Goal: Information Seeking & Learning: Learn about a topic

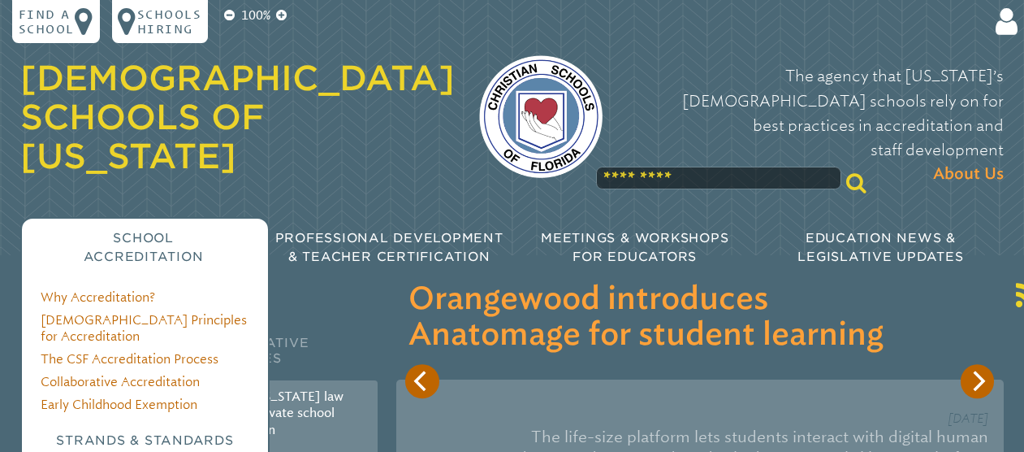
type input "**********"
click at [126, 230] on span "School Accreditation" at bounding box center [144, 247] width 120 height 34
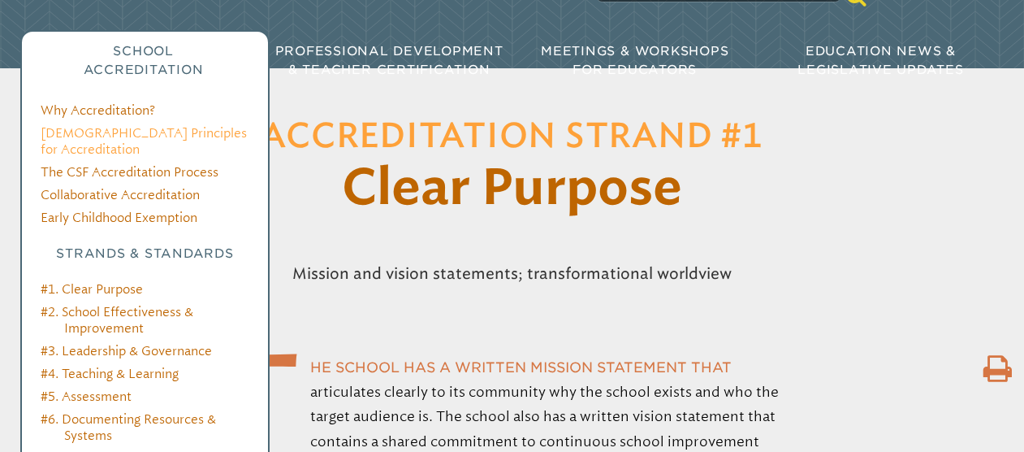
scroll to position [191, 0]
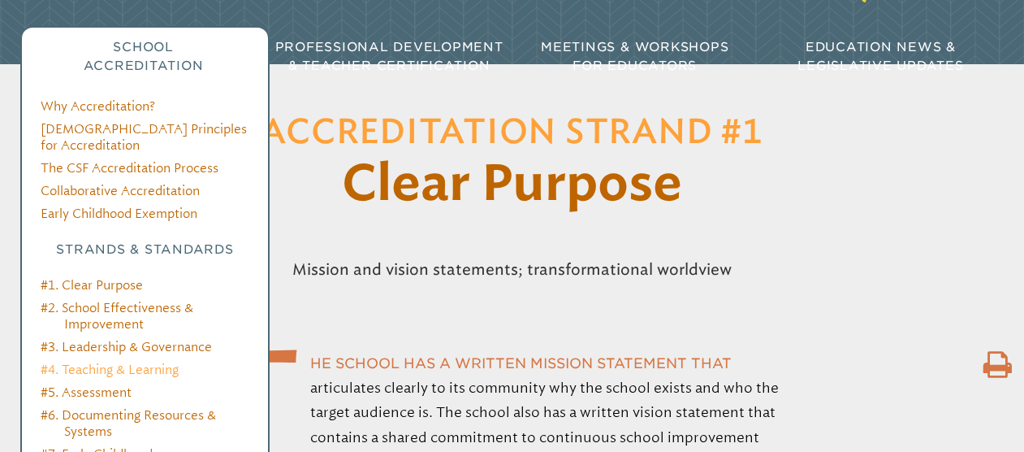
click at [116, 362] on link "#4. Teaching & Learning" at bounding box center [110, 369] width 138 height 15
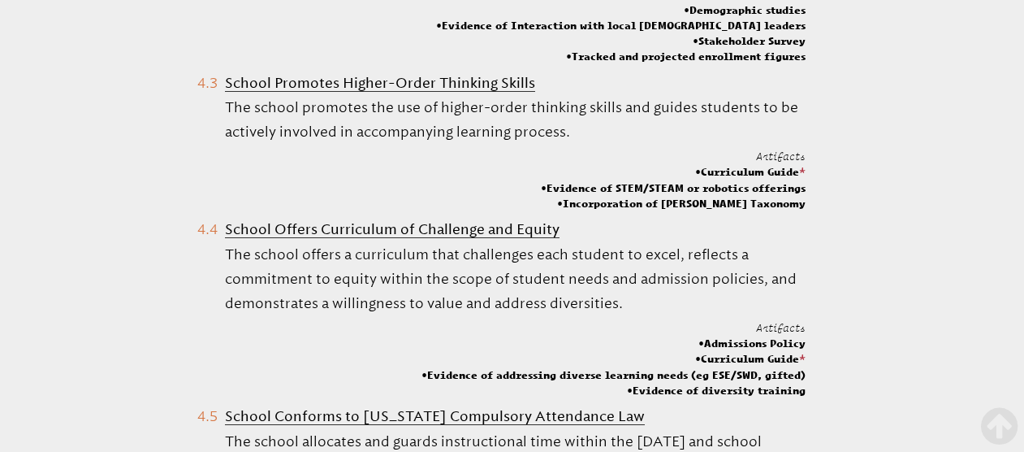
scroll to position [1271, 0]
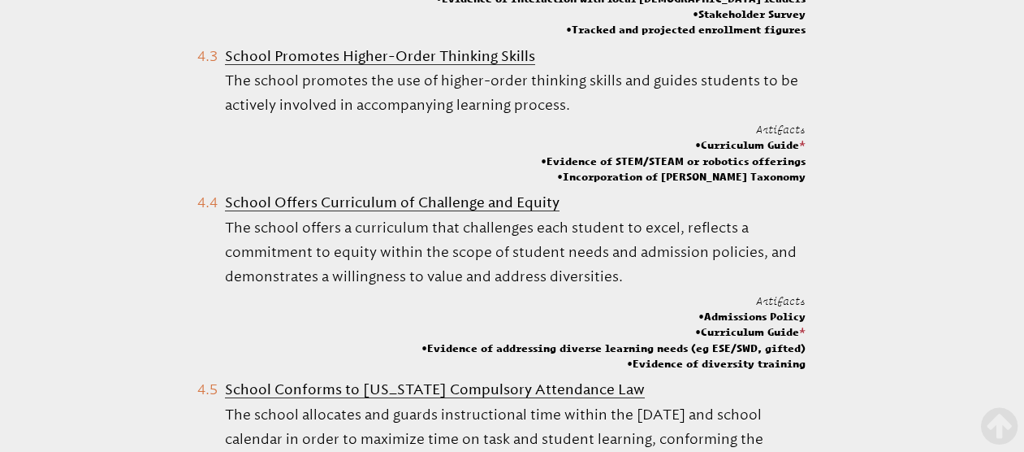
click at [207, 190] on li "School Offers Curriculum of Challenge and Equity The school offers a curriculum…" at bounding box center [501, 280] width 608 height 180
click at [271, 194] on b "School Offers Curriculum of Challenge and Equity" at bounding box center [392, 202] width 335 height 16
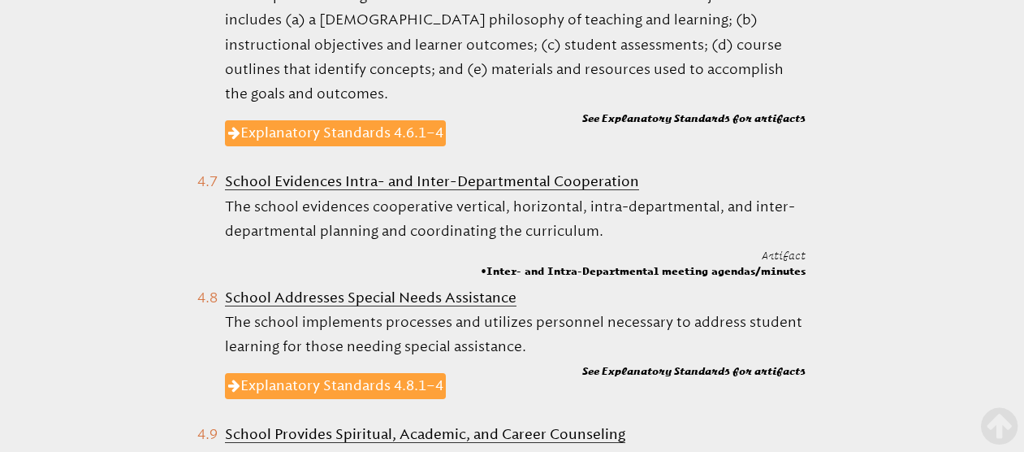
scroll to position [1901, 0]
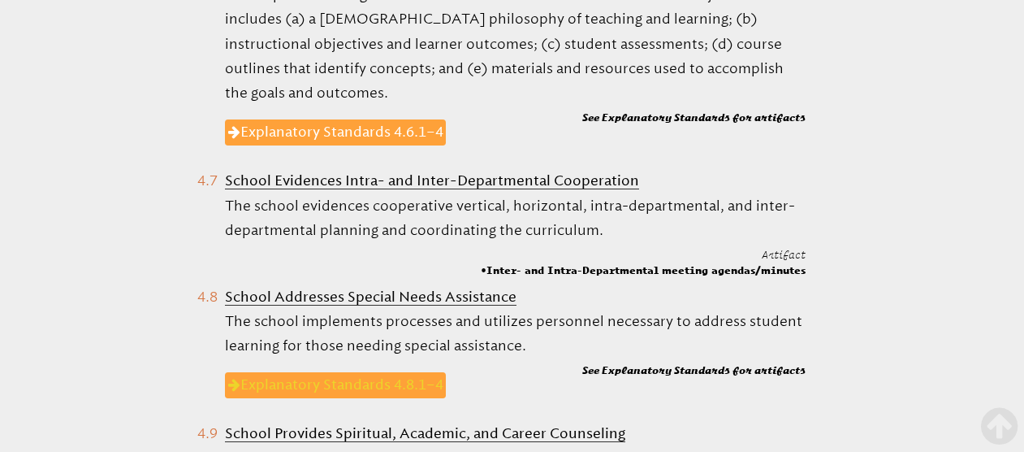
click at [318, 372] on link "Explanatory Standards 4.8.1–4" at bounding box center [336, 385] width 222 height 26
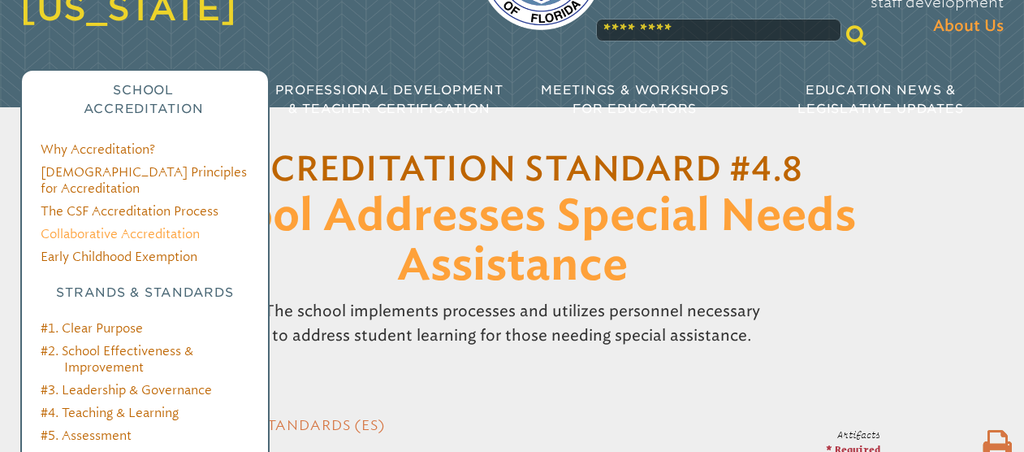
scroll to position [184, 0]
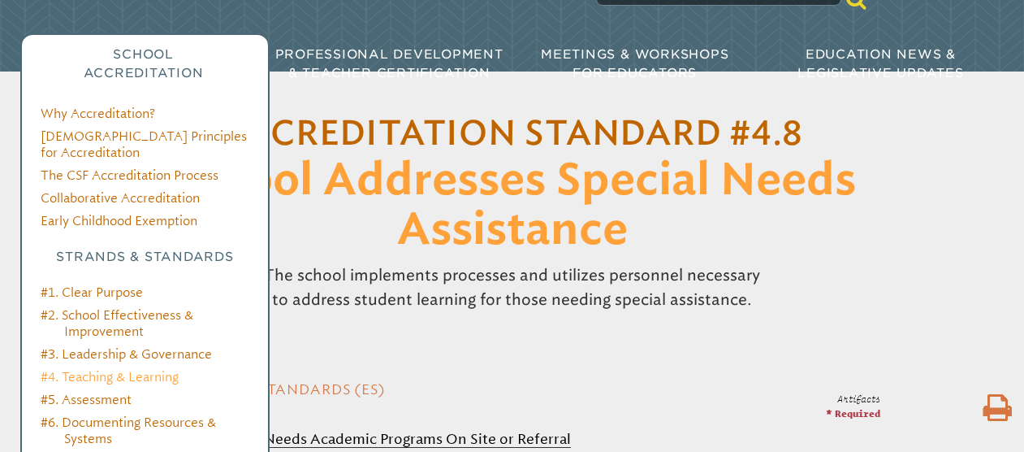
click at [130, 369] on link "#4. Teaching & Learning" at bounding box center [110, 376] width 138 height 15
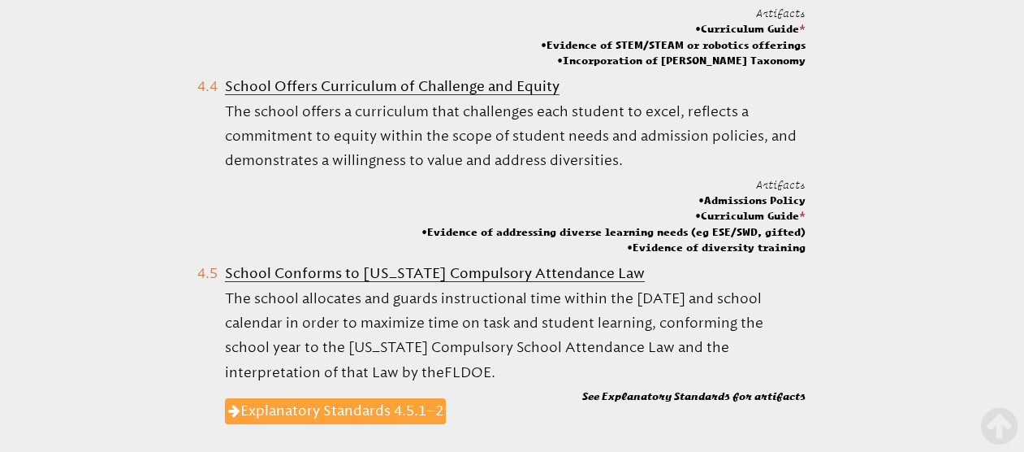
scroll to position [1404, 0]
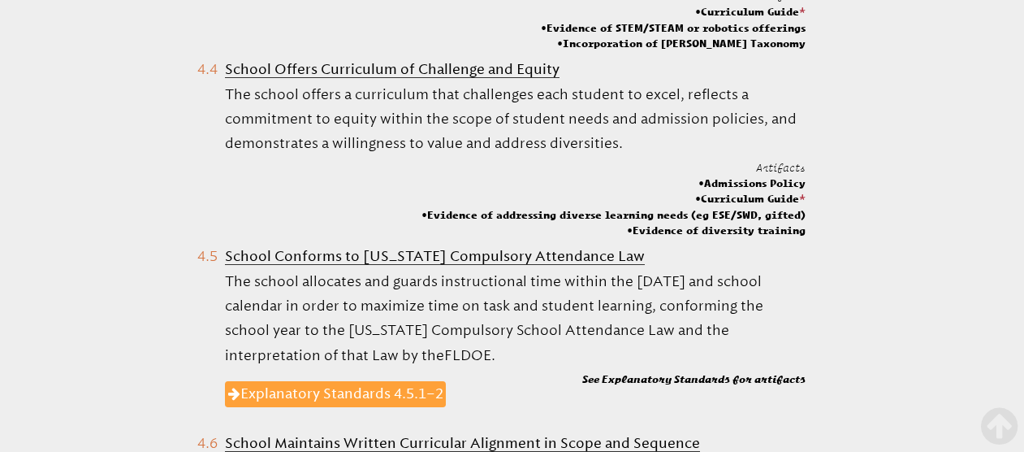
click at [206, 57] on li "School Offers Curriculum of Challenge and Equity The school offers a curriculum…" at bounding box center [501, 147] width 608 height 180
